Goal: Information Seeking & Learning: Learn about a topic

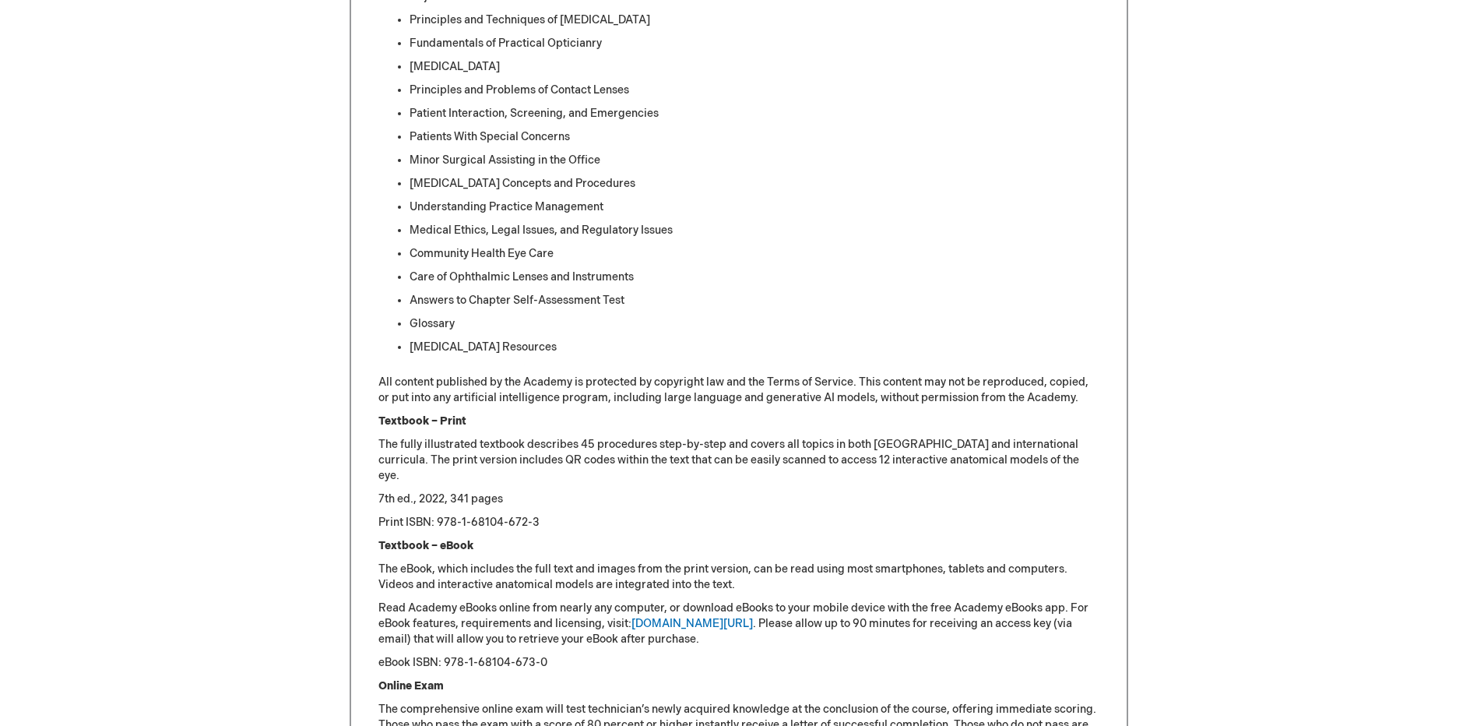
scroll to position [1479, 0]
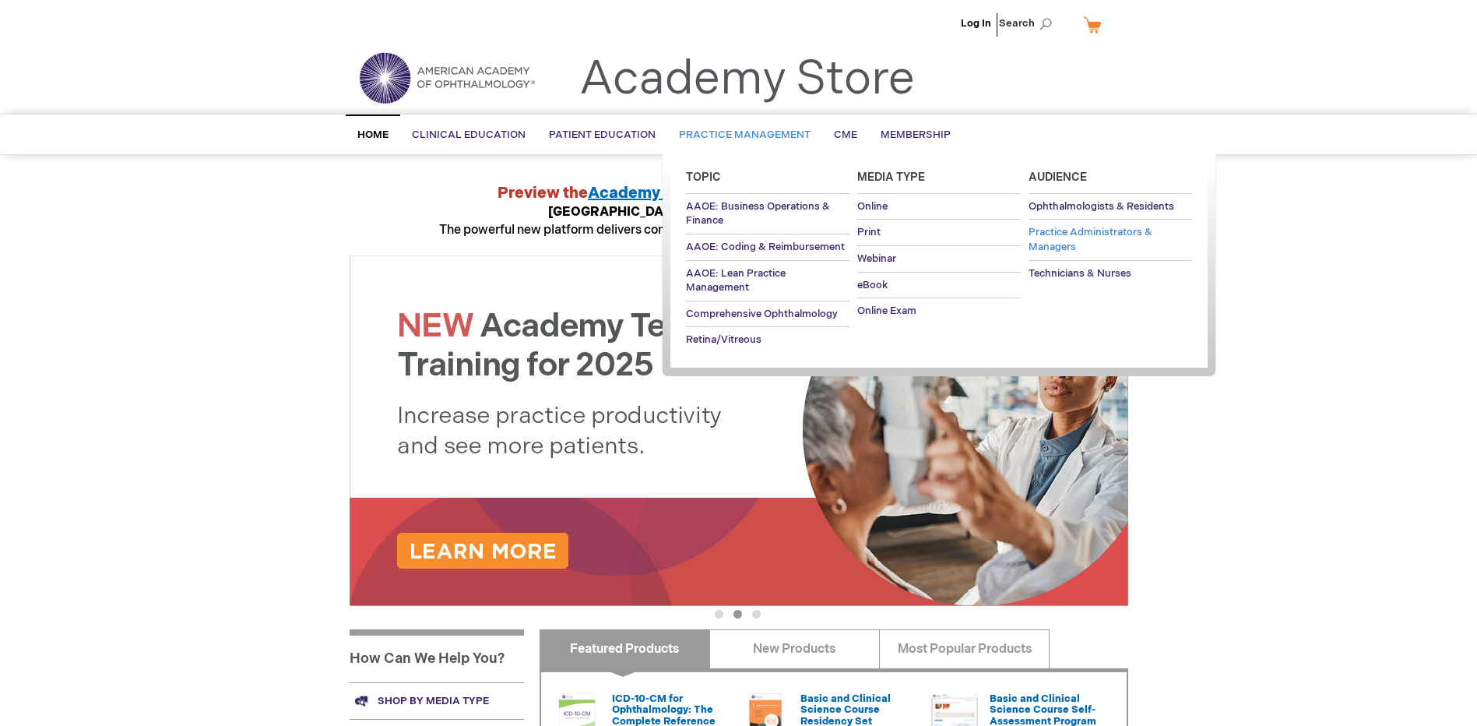
click at [1069, 245] on span "Practice Administrators & Managers" at bounding box center [1091, 239] width 124 height 27
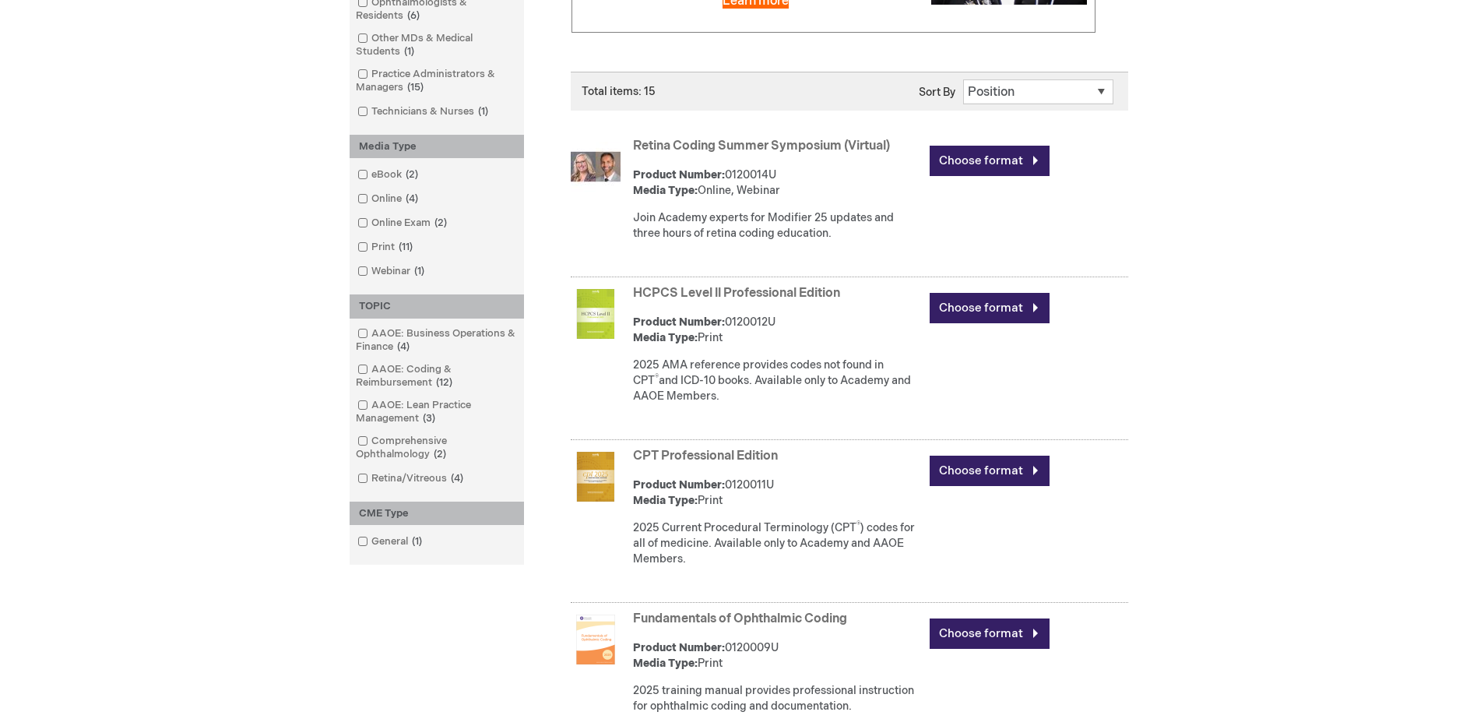
scroll to position [78, 0]
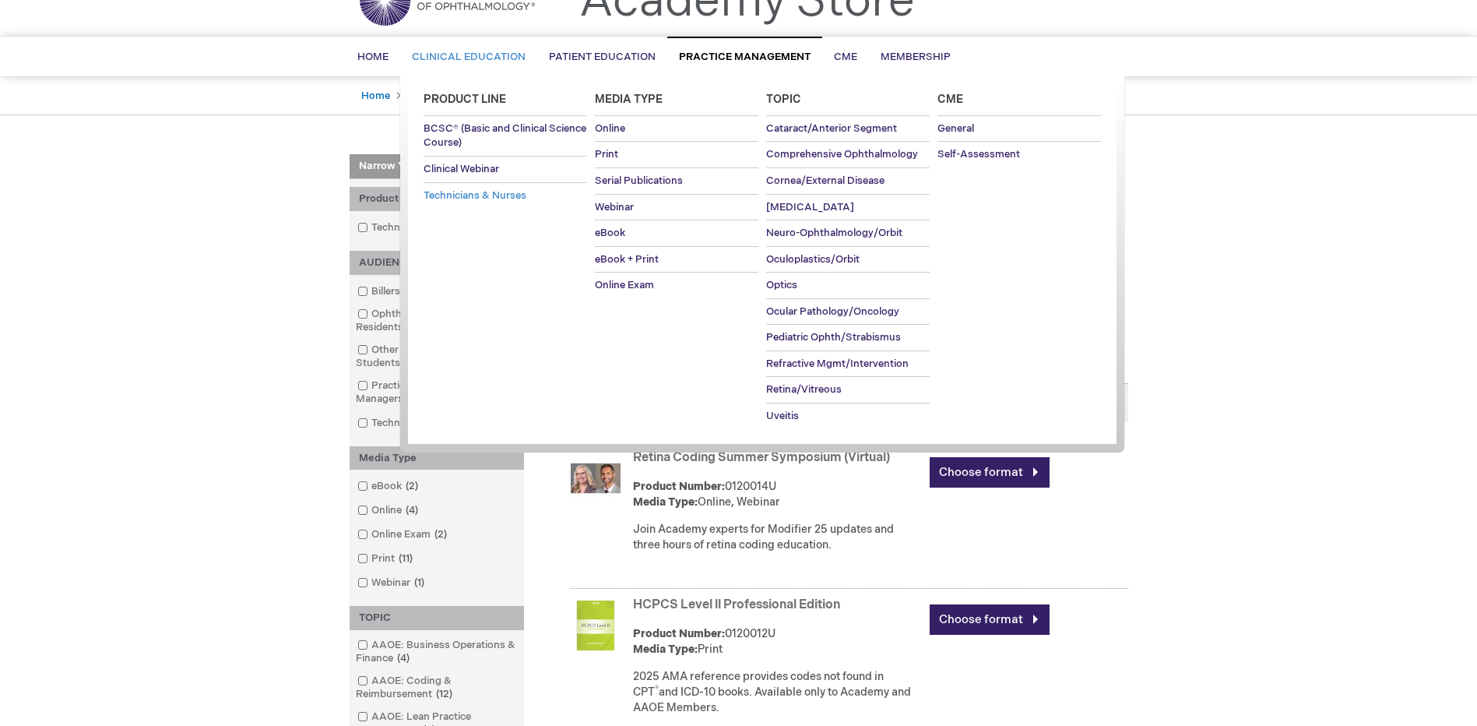
click at [497, 192] on span "Technicians & Nurses" at bounding box center [475, 195] width 103 height 12
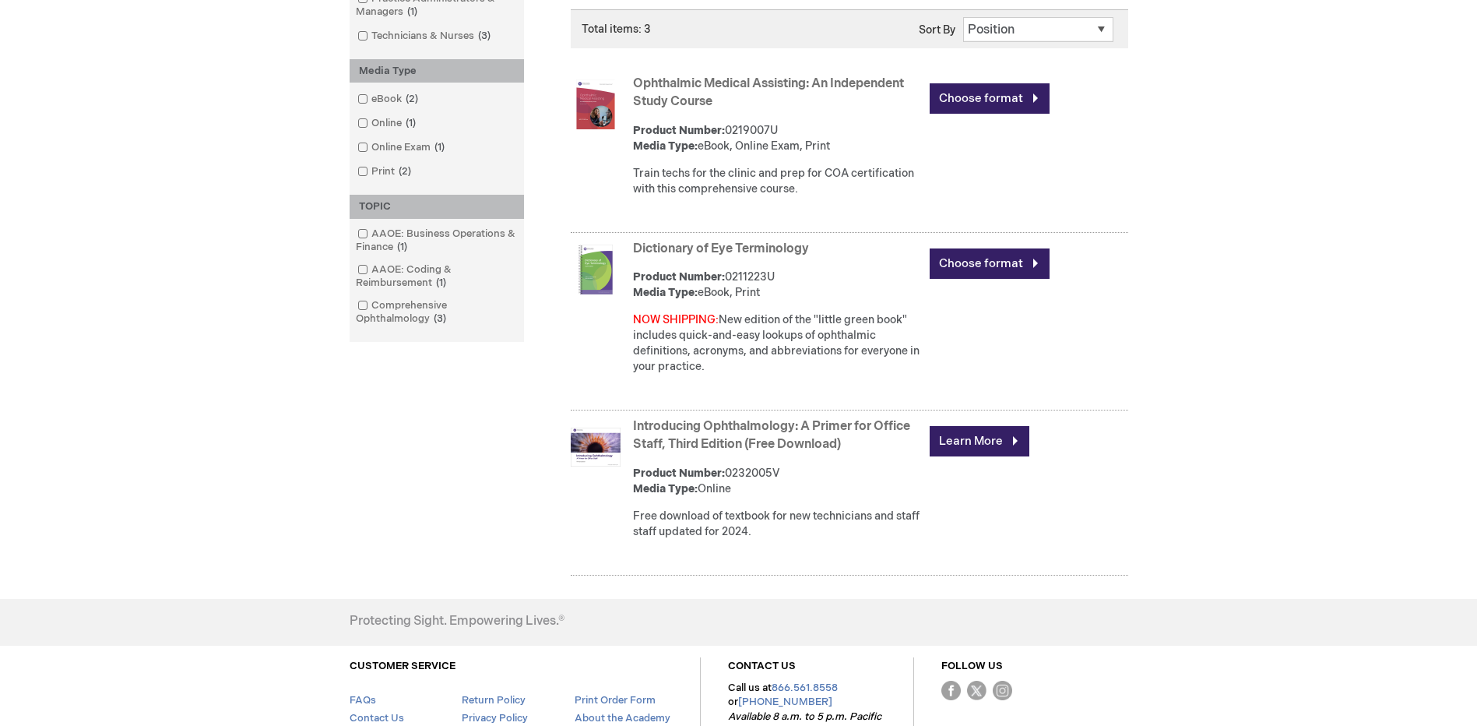
scroll to position [405, 0]
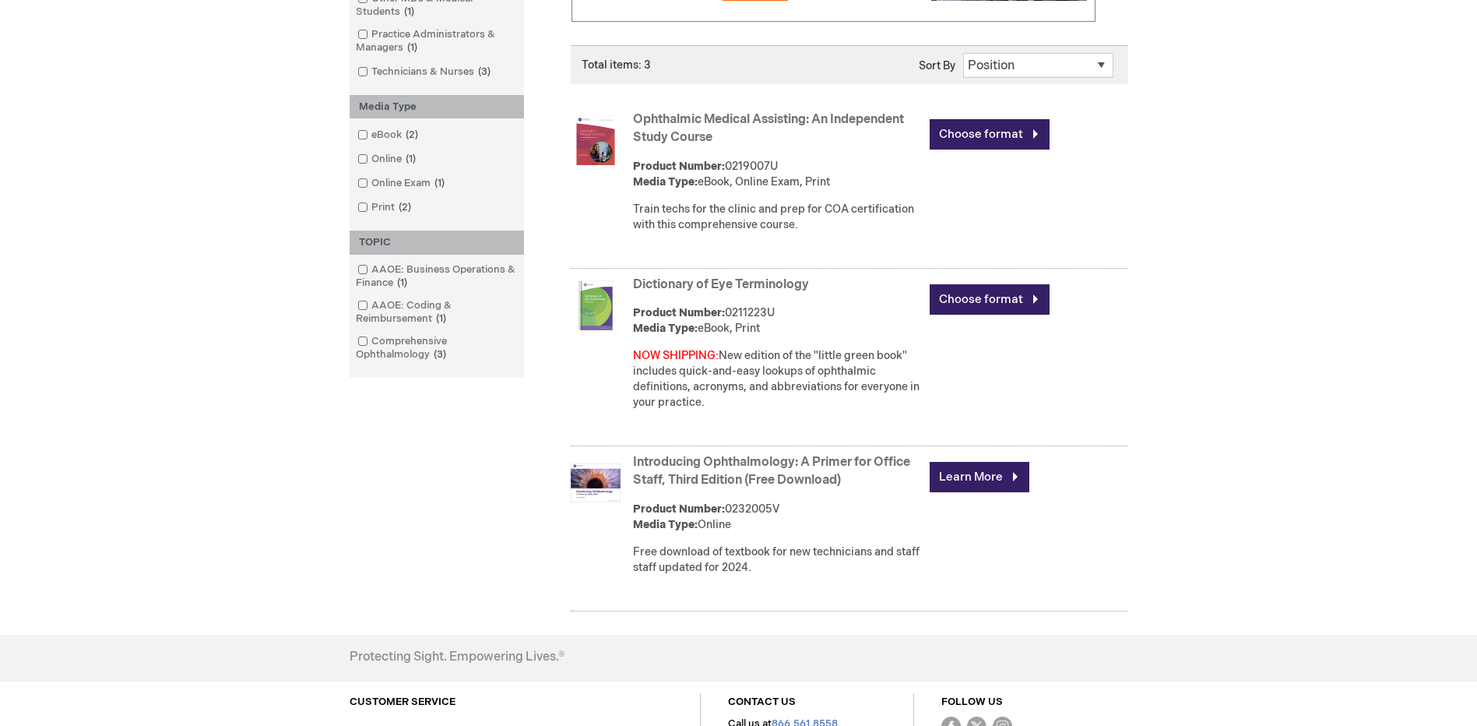
click at [767, 479] on link "Introducing Ophthalmology: A Primer for Office Staff, Third Edition (Free Downl…" at bounding box center [771, 471] width 277 height 33
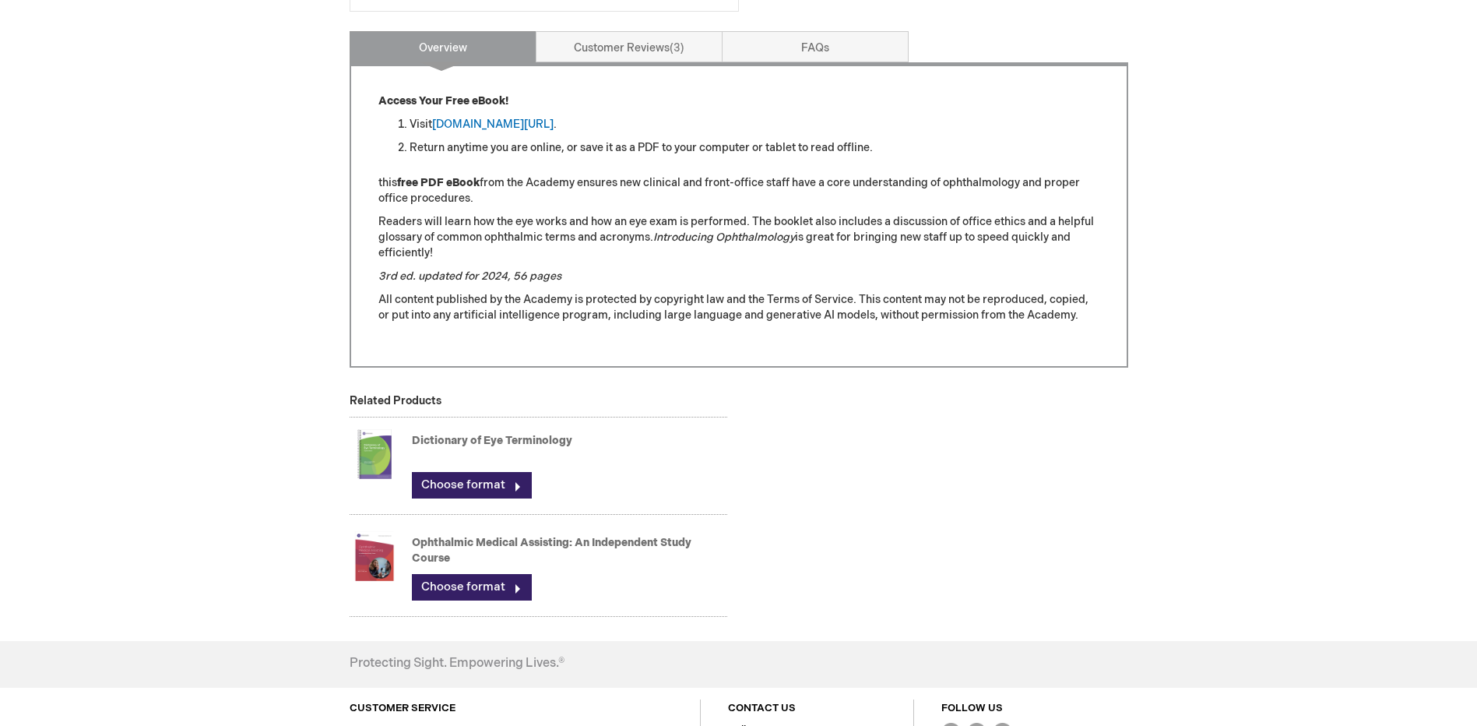
scroll to position [635, 0]
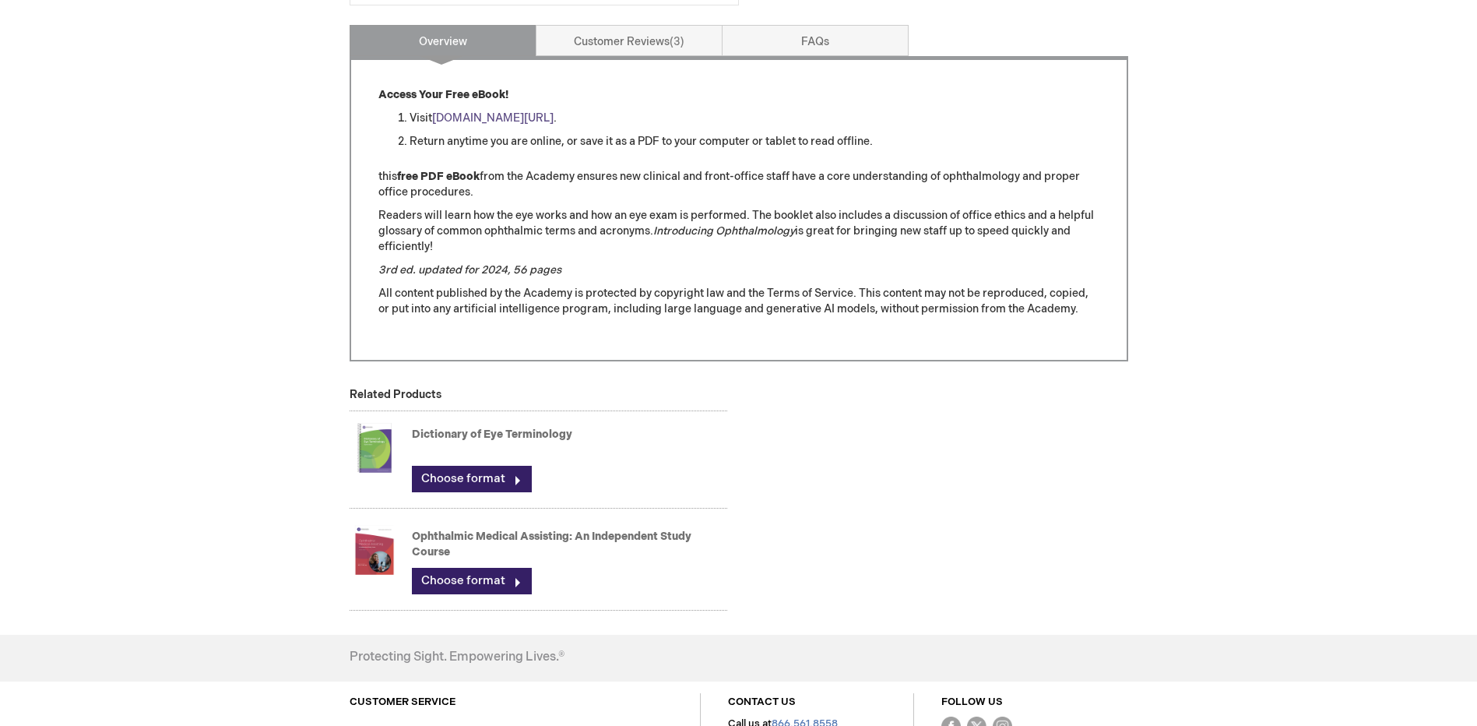
click at [554, 118] on link "[DOMAIN_NAME][URL]" at bounding box center [492, 117] width 121 height 13
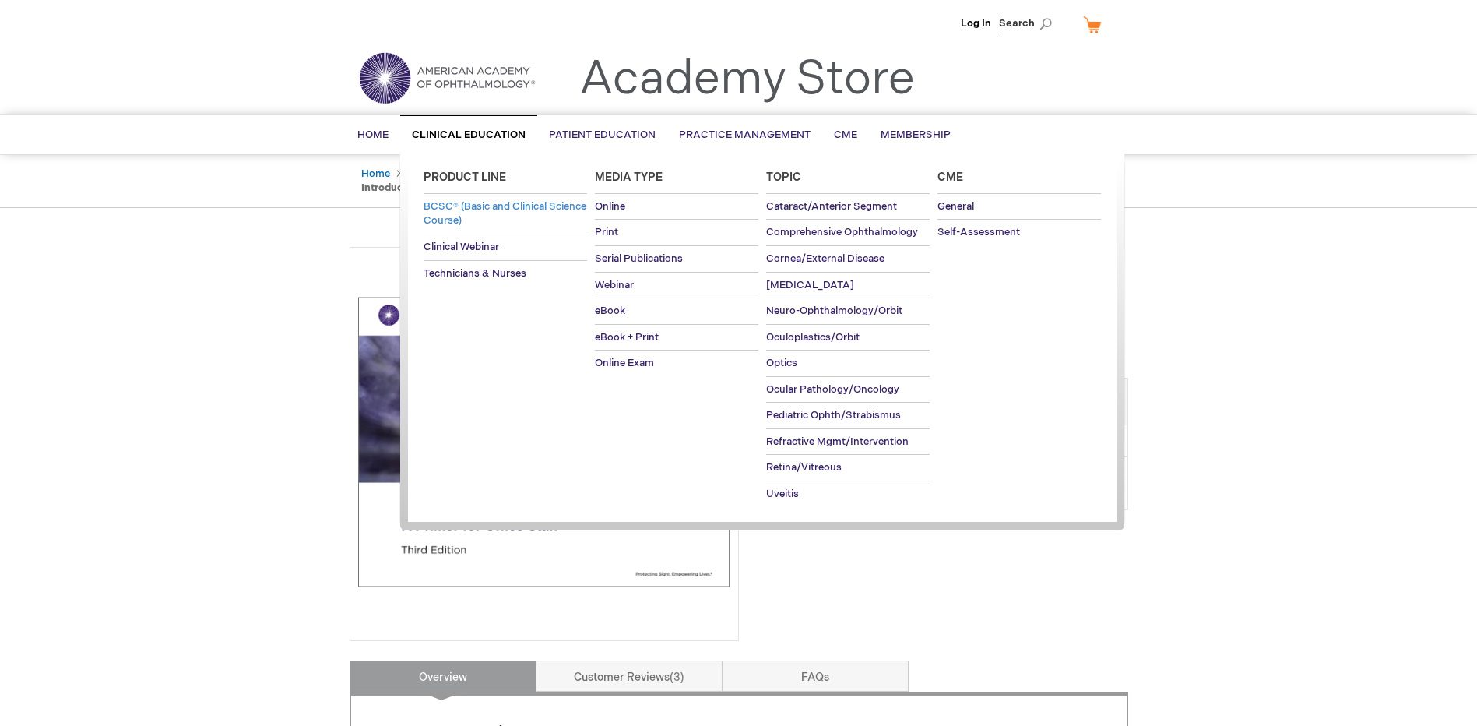
click at [440, 202] on span "BCSC® (Basic and Clinical Science Course)" at bounding box center [505, 213] width 163 height 27
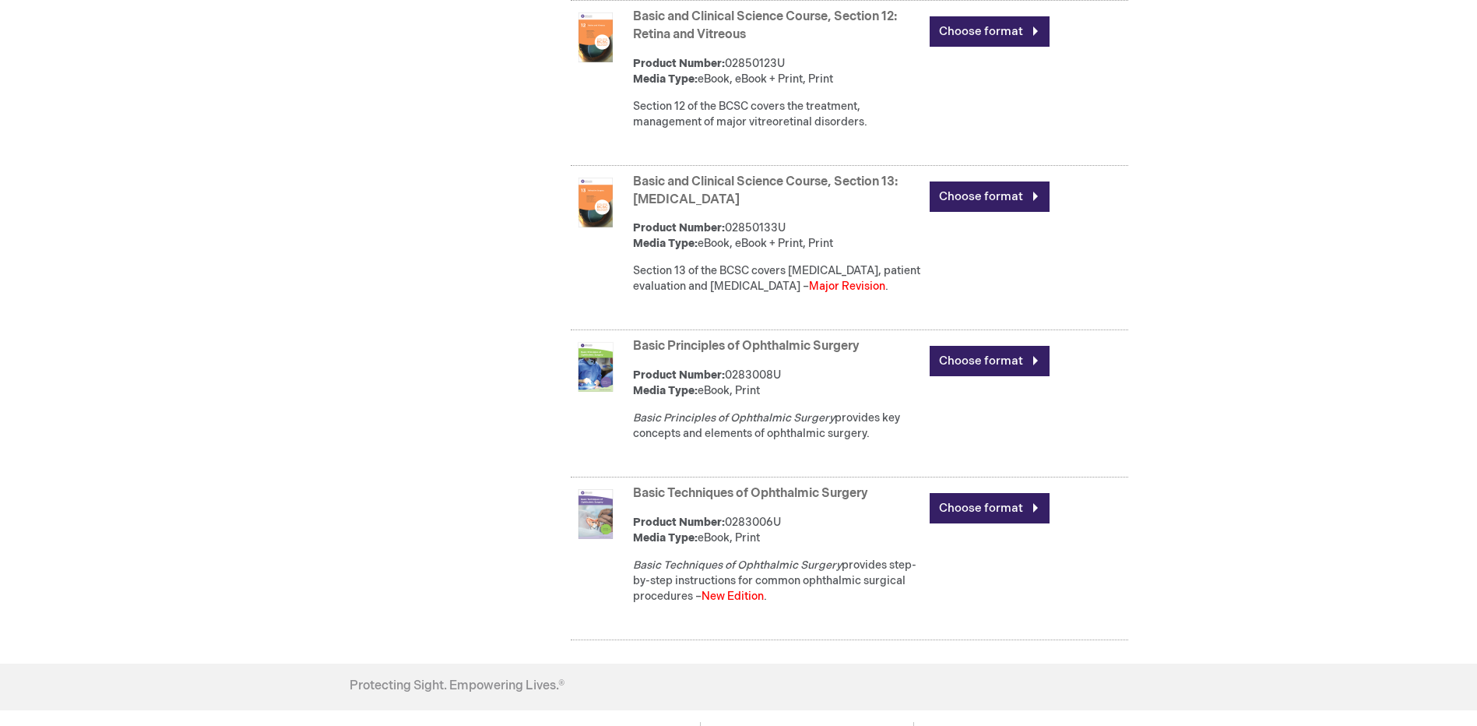
scroll to position [2751, 0]
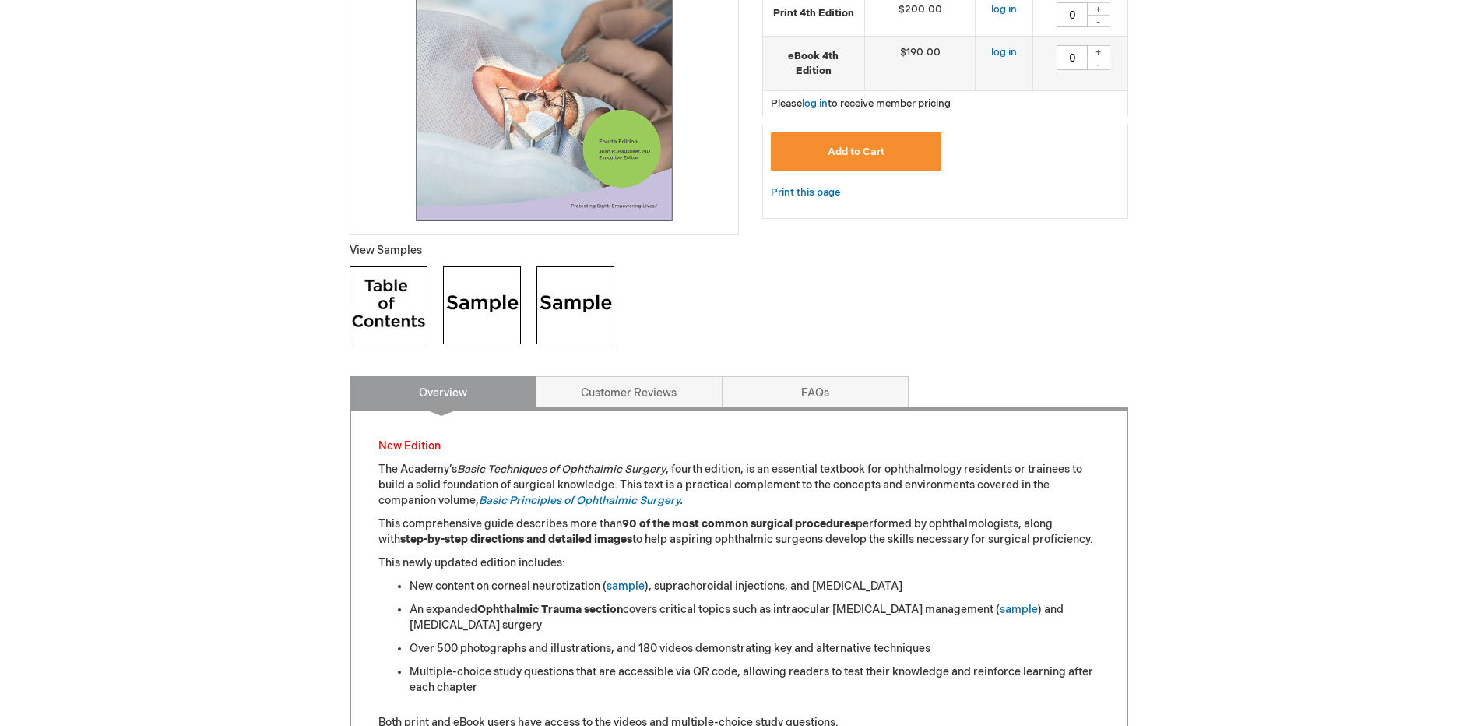
scroll to position [467, 0]
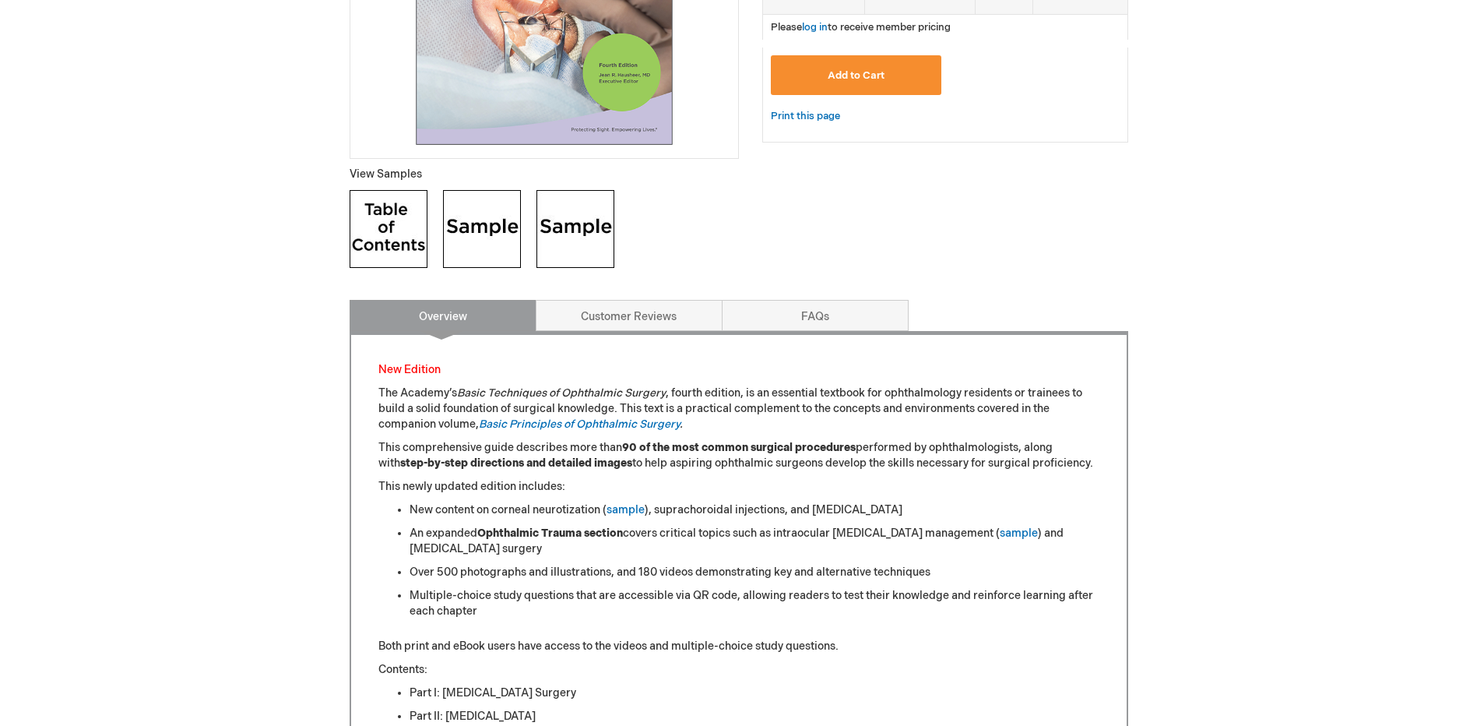
click at [388, 233] on img at bounding box center [389, 229] width 78 height 78
click at [645, 316] on link "Customer Reviews" at bounding box center [629, 315] width 187 height 31
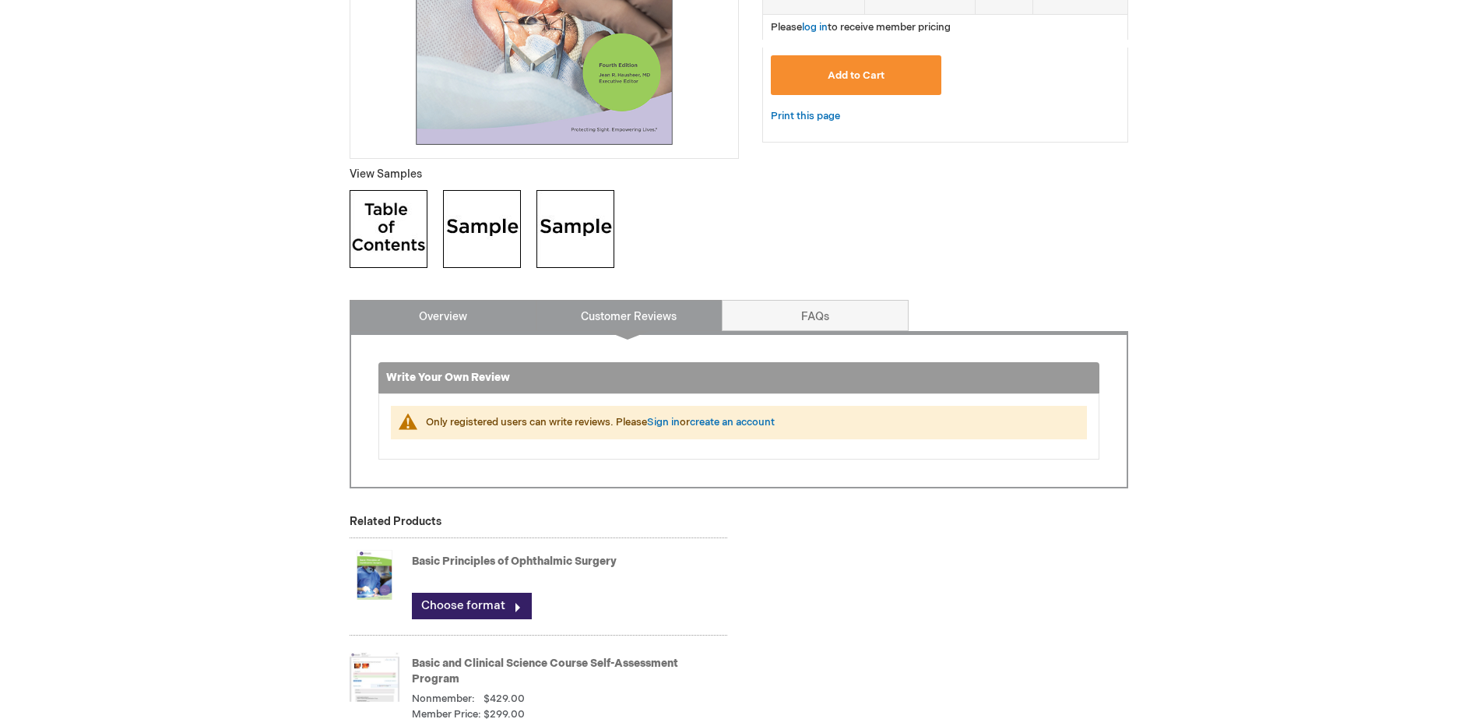
click at [525, 322] on link "Overview" at bounding box center [443, 315] width 187 height 31
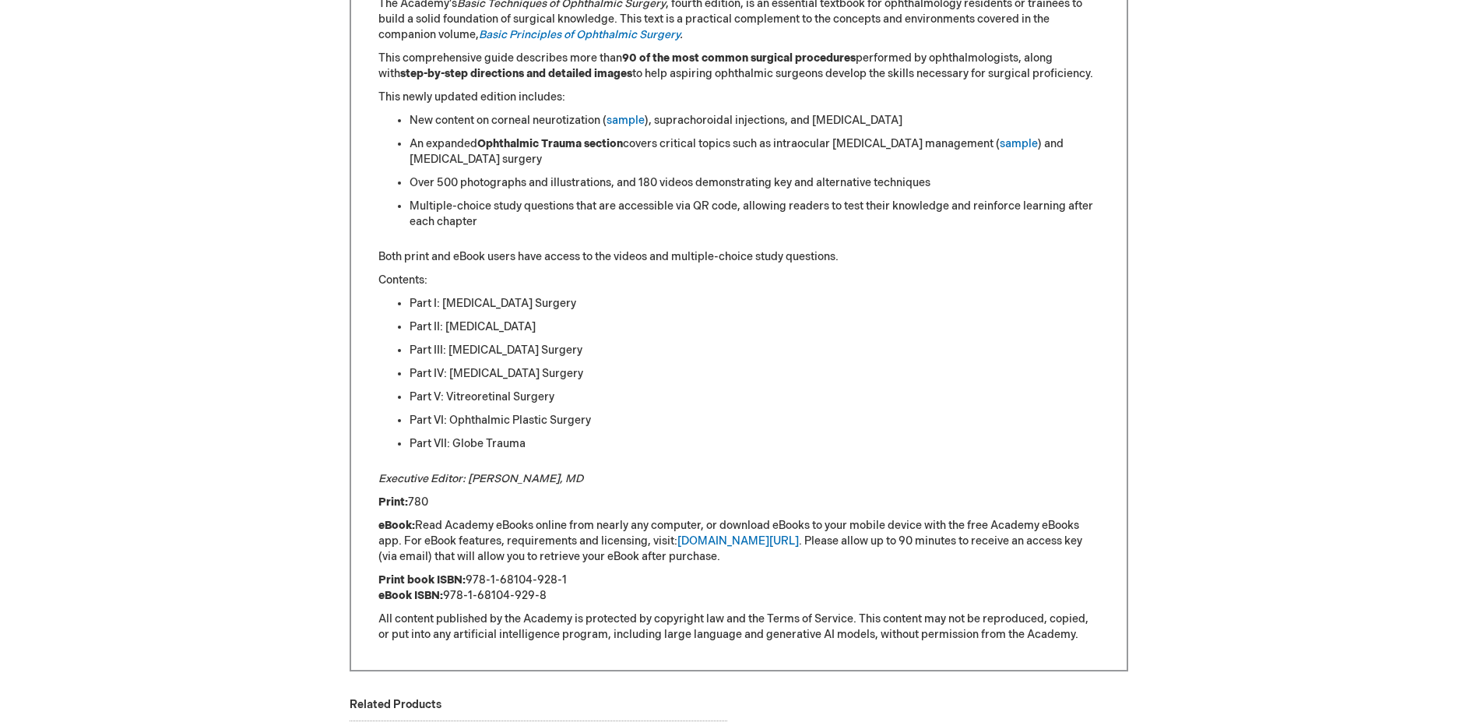
scroll to position [845, 0]
